Goal: Check status: Check status

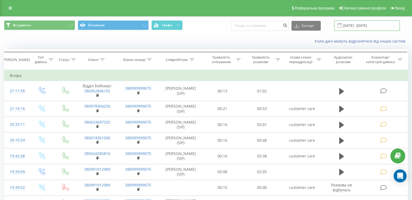
drag, startPoint x: 357, startPoint y: 25, endPoint x: 351, endPoint y: 29, distance: 7.2
click at [357, 25] on input "[DATE] - [DATE]" at bounding box center [366, 25] width 65 height 11
click at [357, 28] on input "21.07.2025 - 21.08.2025" at bounding box center [366, 25] width 65 height 11
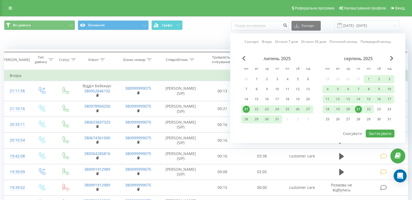
drag, startPoint x: 368, startPoint y: 109, endPoint x: 371, endPoint y: 75, distance: 33.9
click at [368, 109] on div "22" at bounding box center [368, 109] width 7 height 7
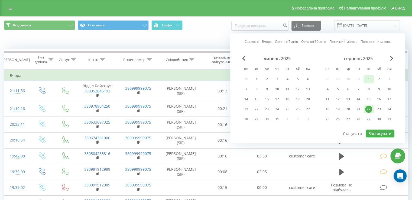
click at [368, 78] on div "1" at bounding box center [368, 78] width 7 height 7
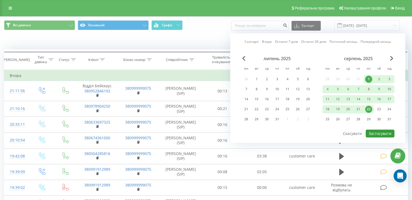
click at [376, 135] on button "Застосувати" at bounding box center [379, 133] width 29 height 8
type input "[DATE] - [DATE]"
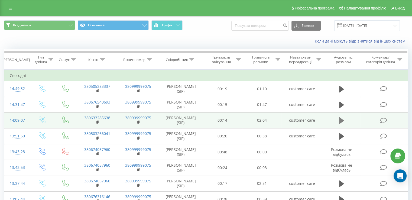
click at [338, 119] on button at bounding box center [341, 120] width 8 height 8
